Goal: Task Accomplishment & Management: Manage account settings

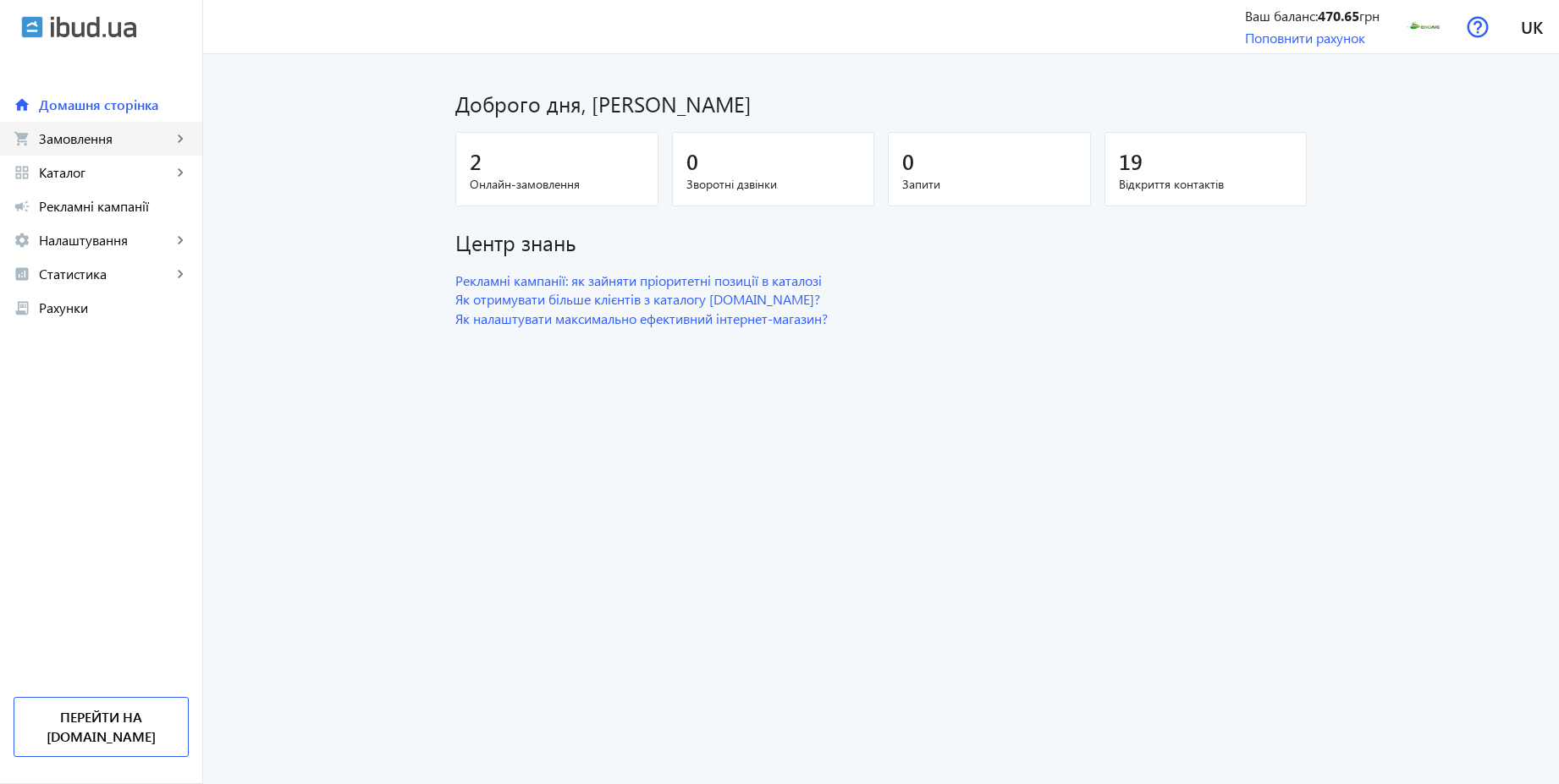
click at [82, 143] on span "Замовлення" at bounding box center [105, 138] width 133 height 16
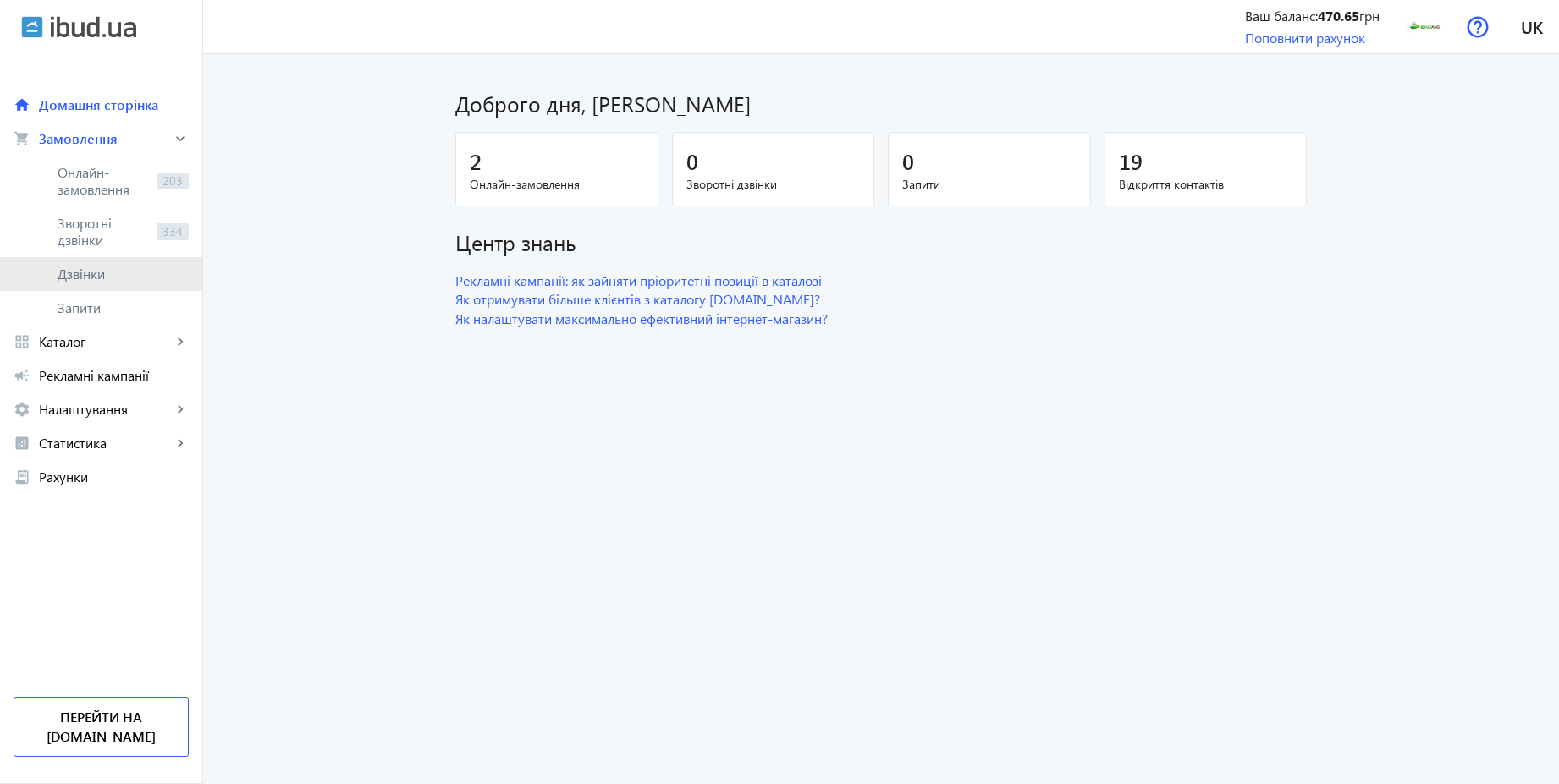
click at [76, 267] on span "Дзвінки" at bounding box center [122, 273] width 131 height 16
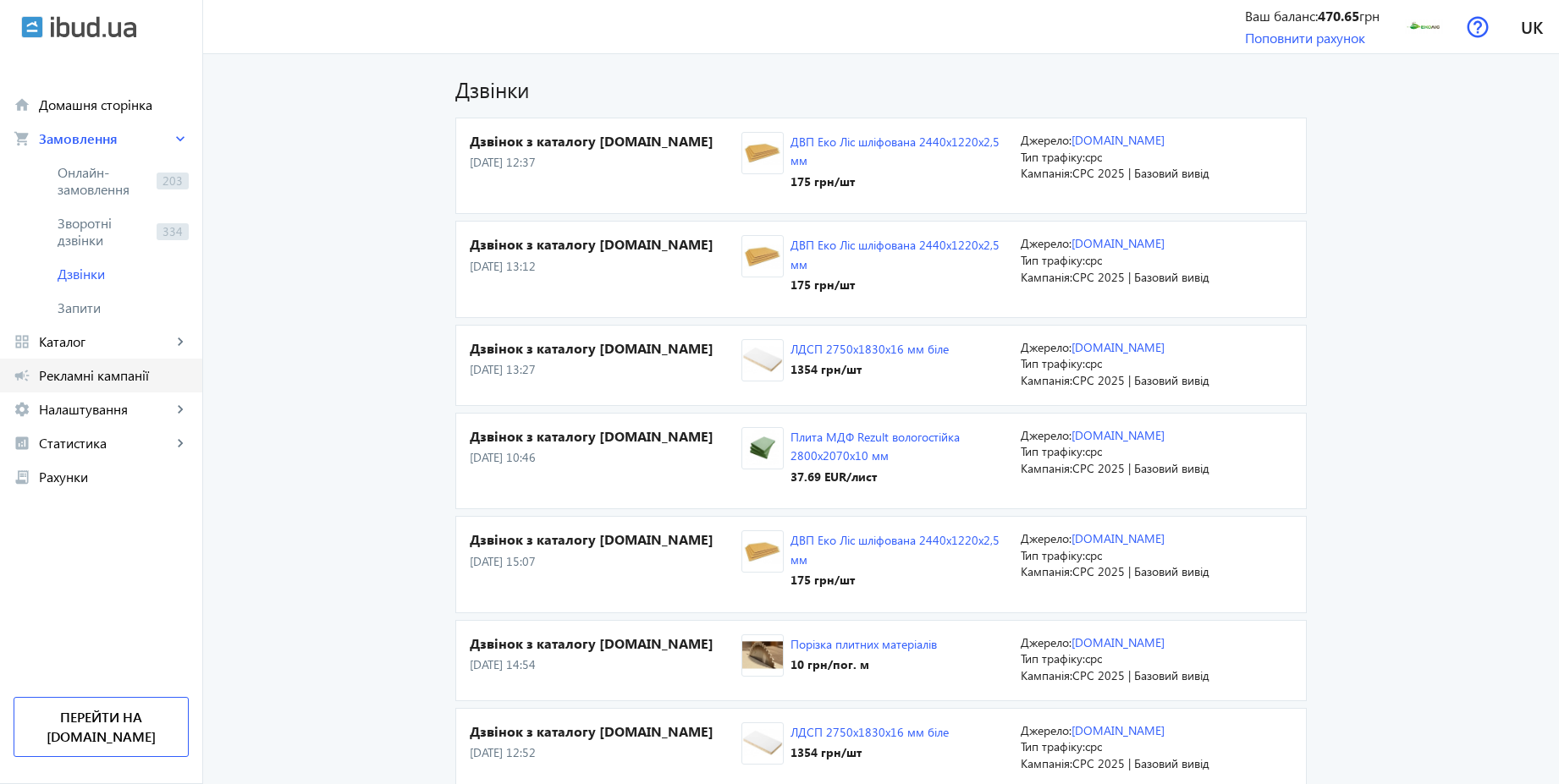
click at [82, 368] on span "Рекламні кампанії" at bounding box center [114, 375] width 149 height 16
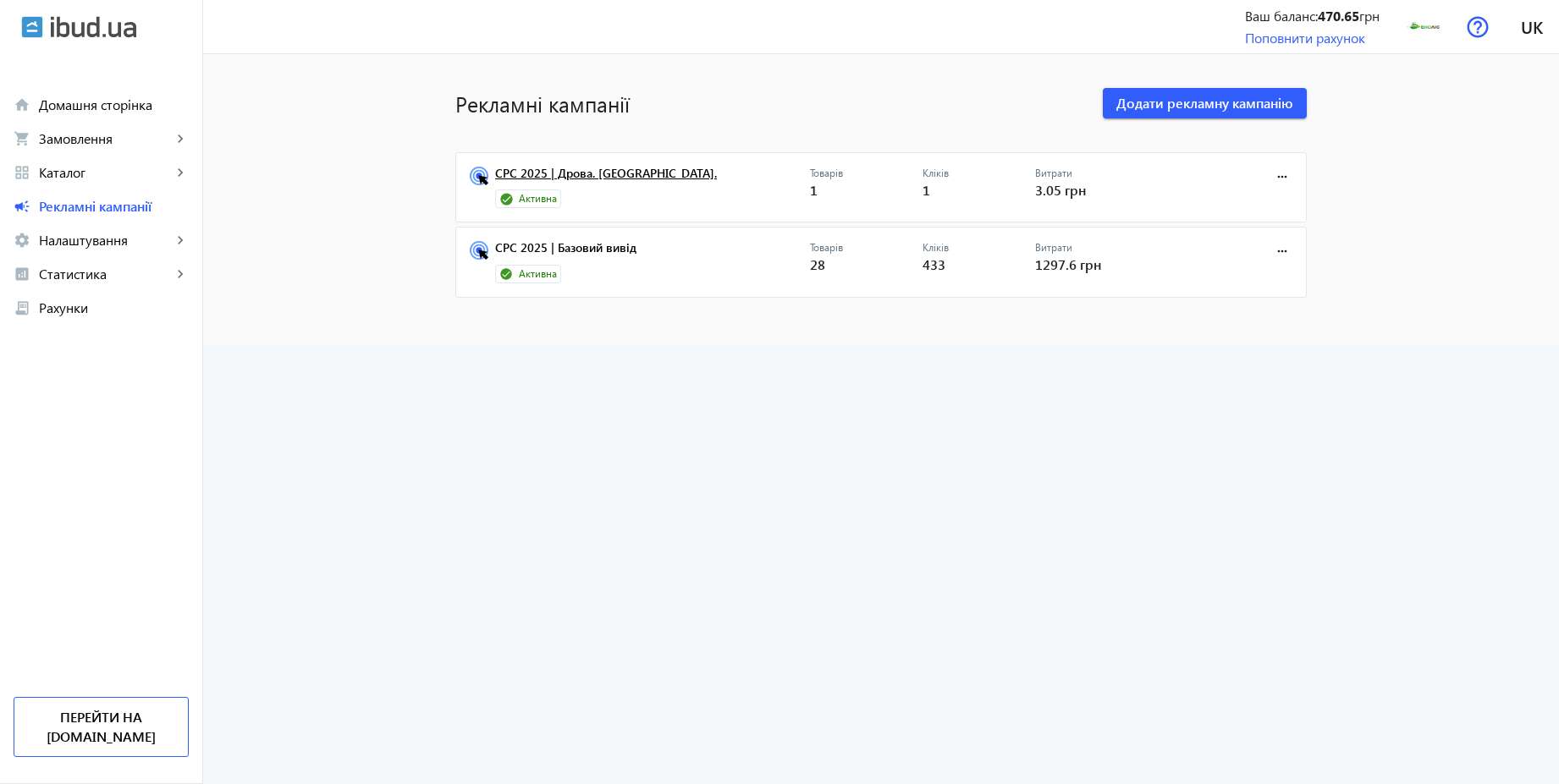
click at [505, 181] on link "CPC 2025 | Дрова. [GEOGRAPHIC_DATA]." at bounding box center [652, 178] width 314 height 23
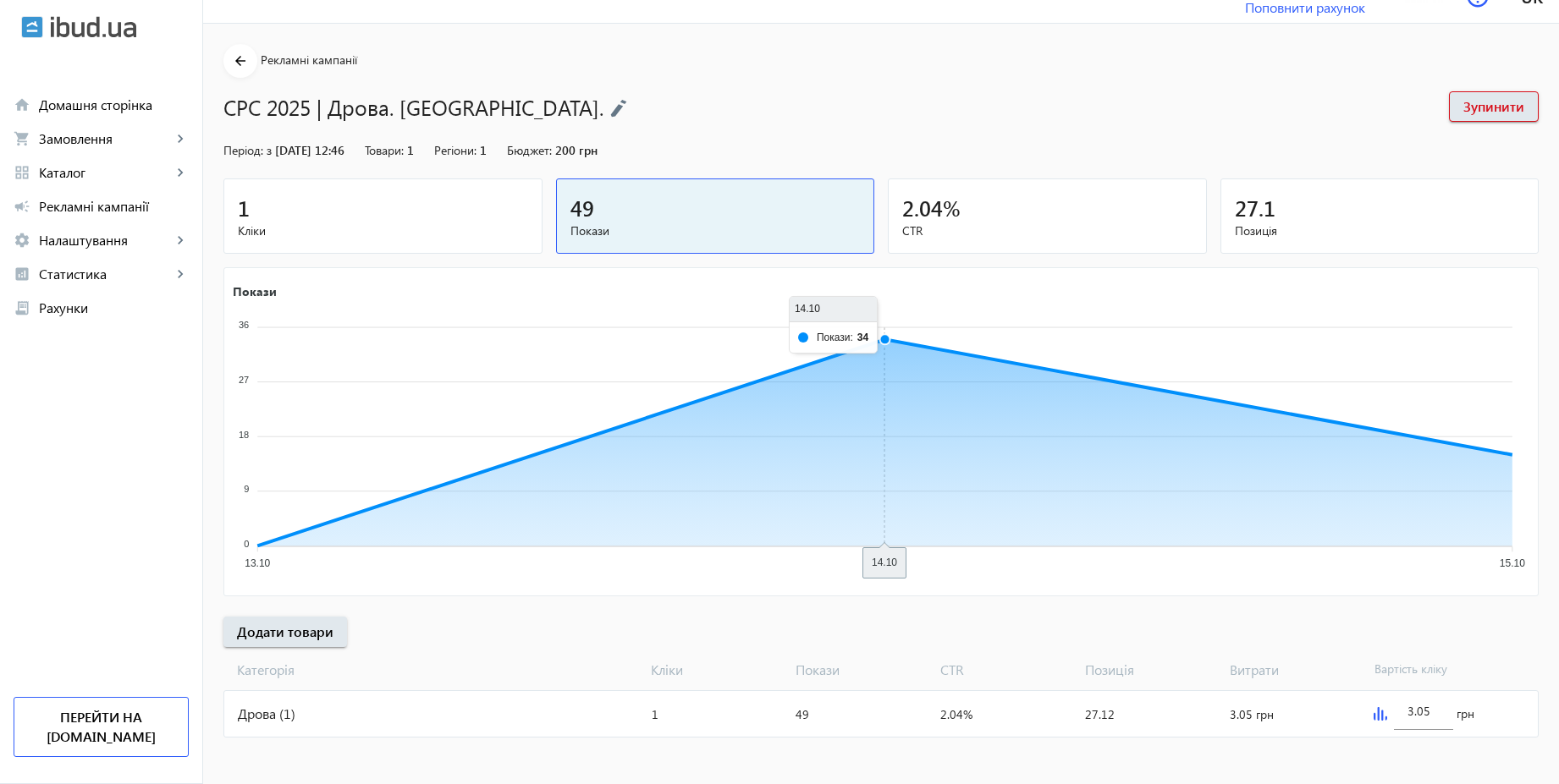
scroll to position [35, 0]
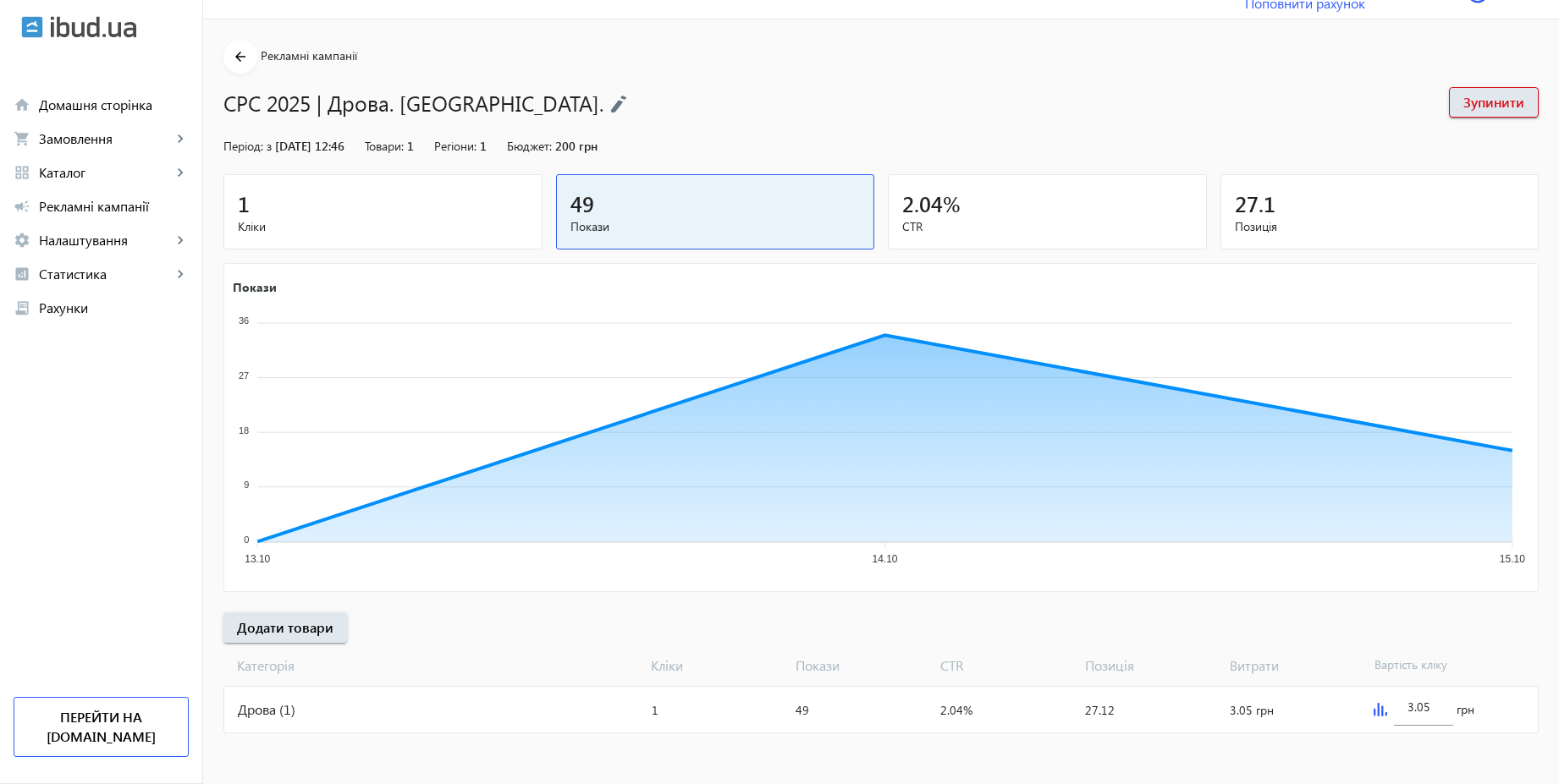
click at [356, 213] on div "1" at bounding box center [383, 203] width 290 height 30
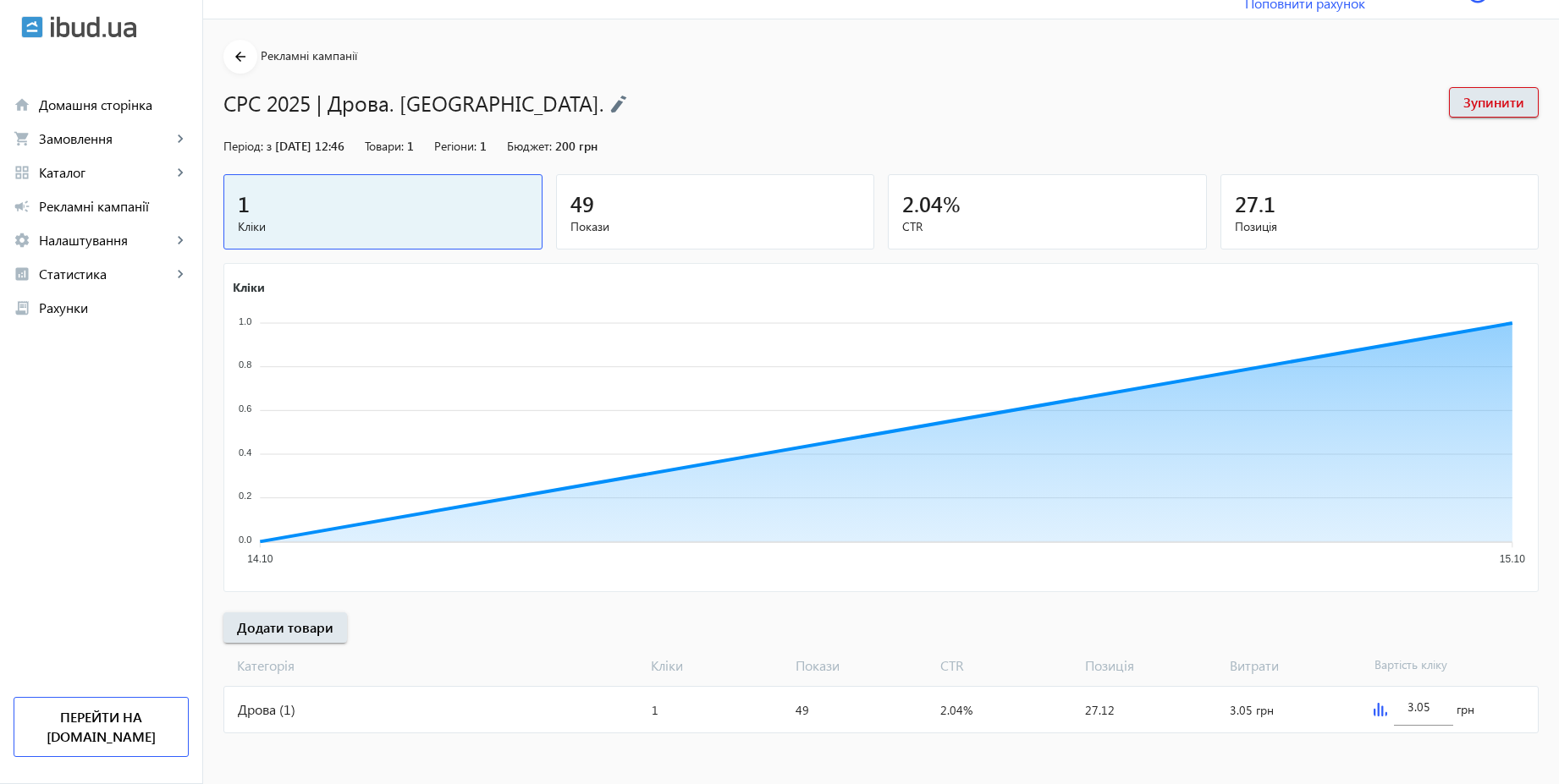
click at [671, 215] on div "49" at bounding box center [716, 203] width 290 height 30
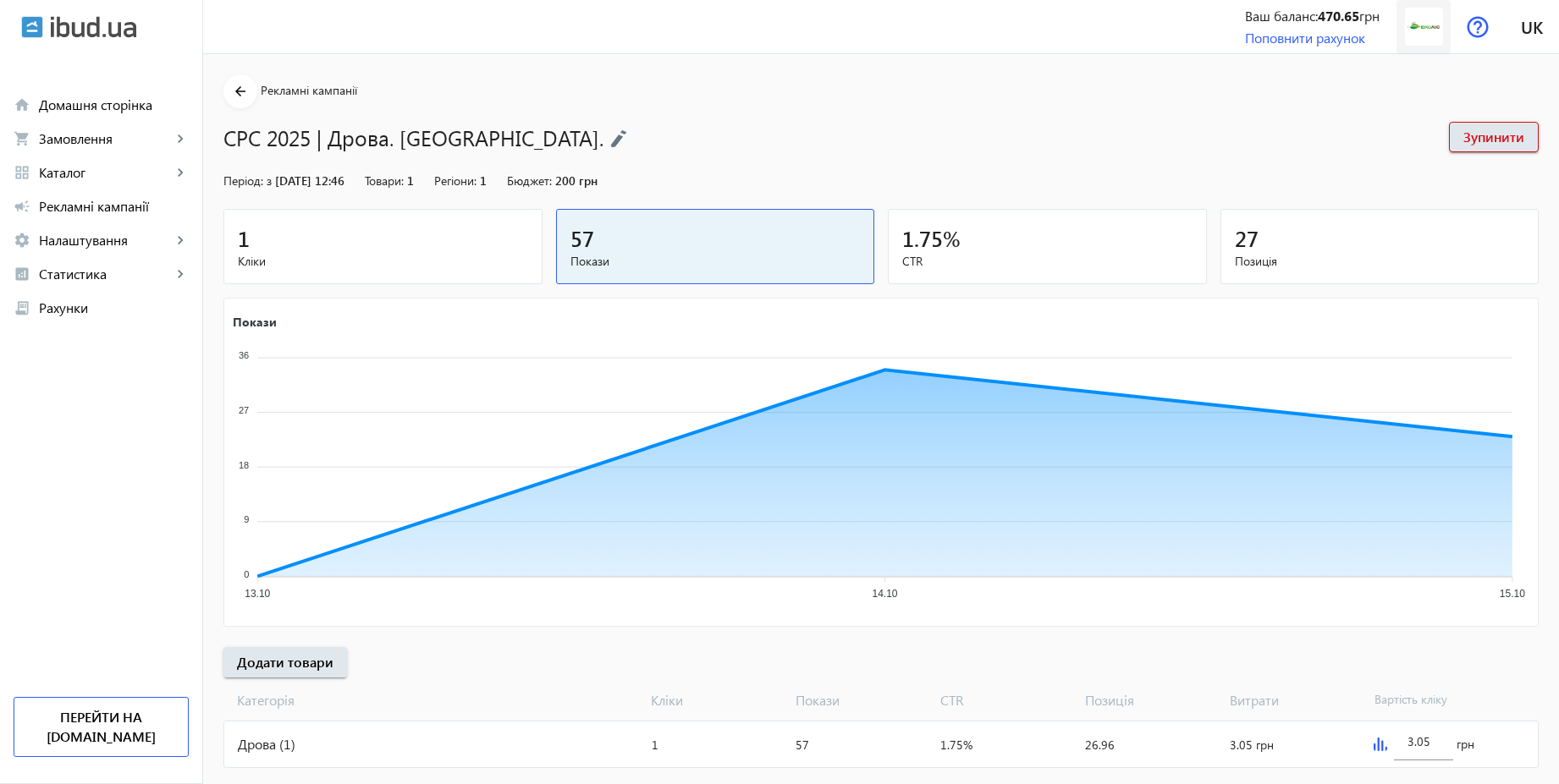
click at [1410, 39] on img at bounding box center [1424, 27] width 38 height 38
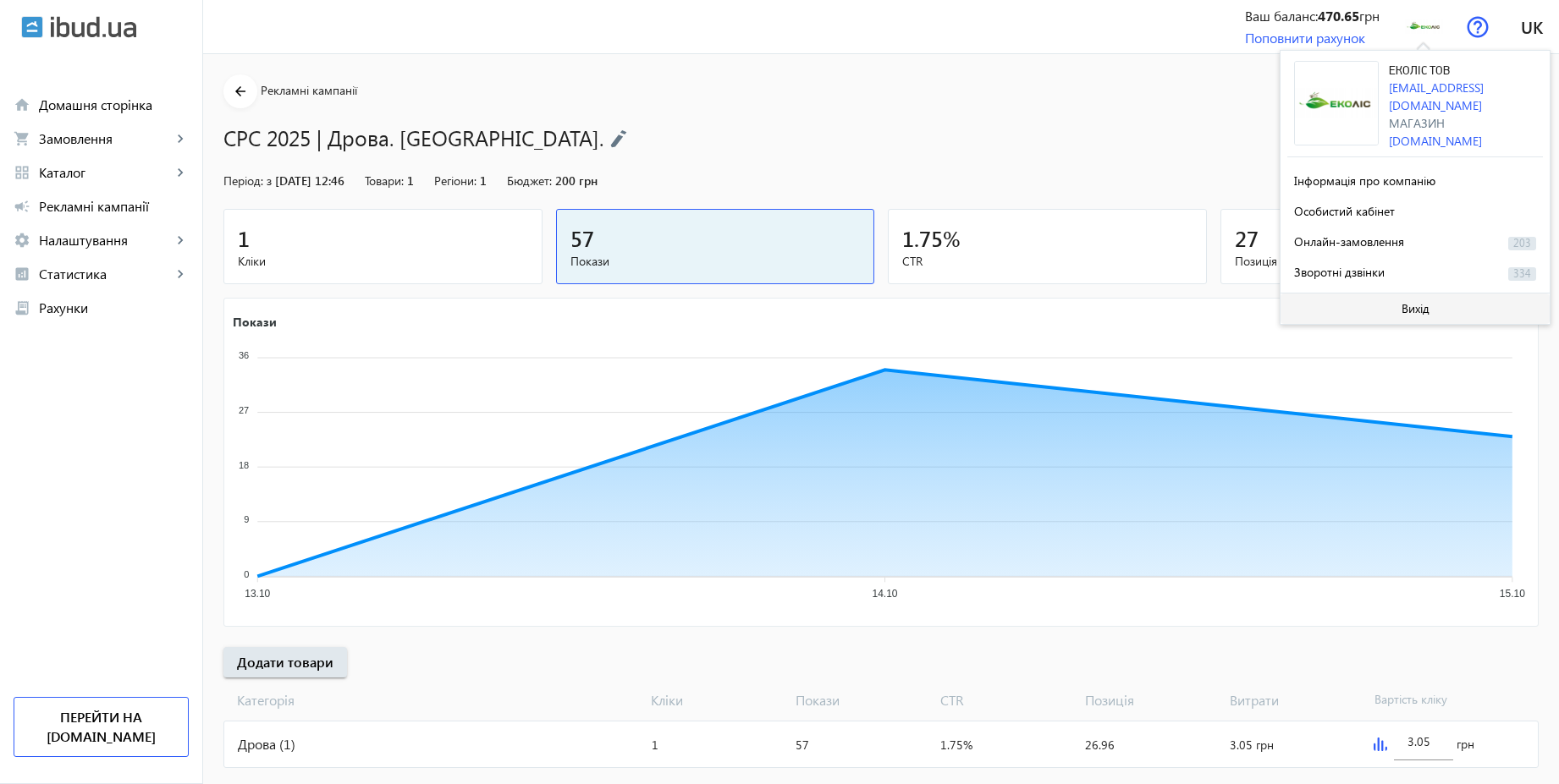
click at [1416, 290] on span at bounding box center [1415, 308] width 269 height 41
